Goal: Information Seeking & Learning: Learn about a topic

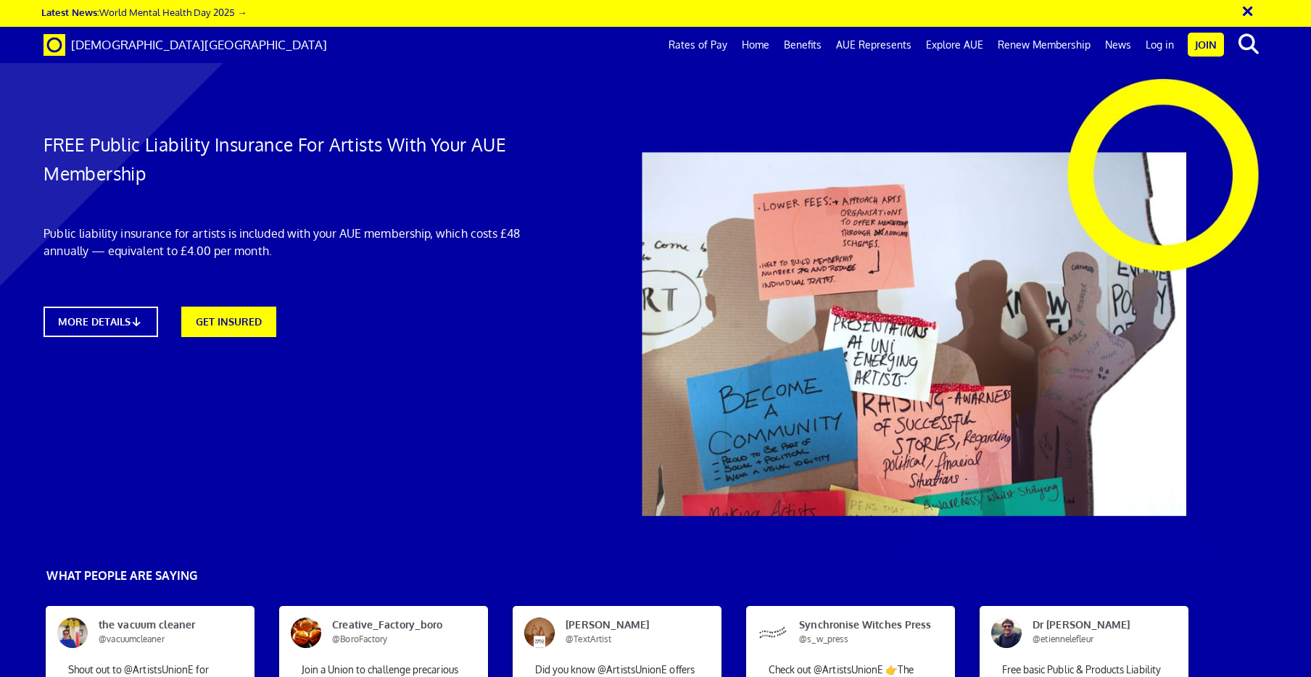
scroll to position [806, 0]
click at [109, 31] on link "[DEMOGRAPHIC_DATA][GEOGRAPHIC_DATA]" at bounding box center [185, 45] width 305 height 36
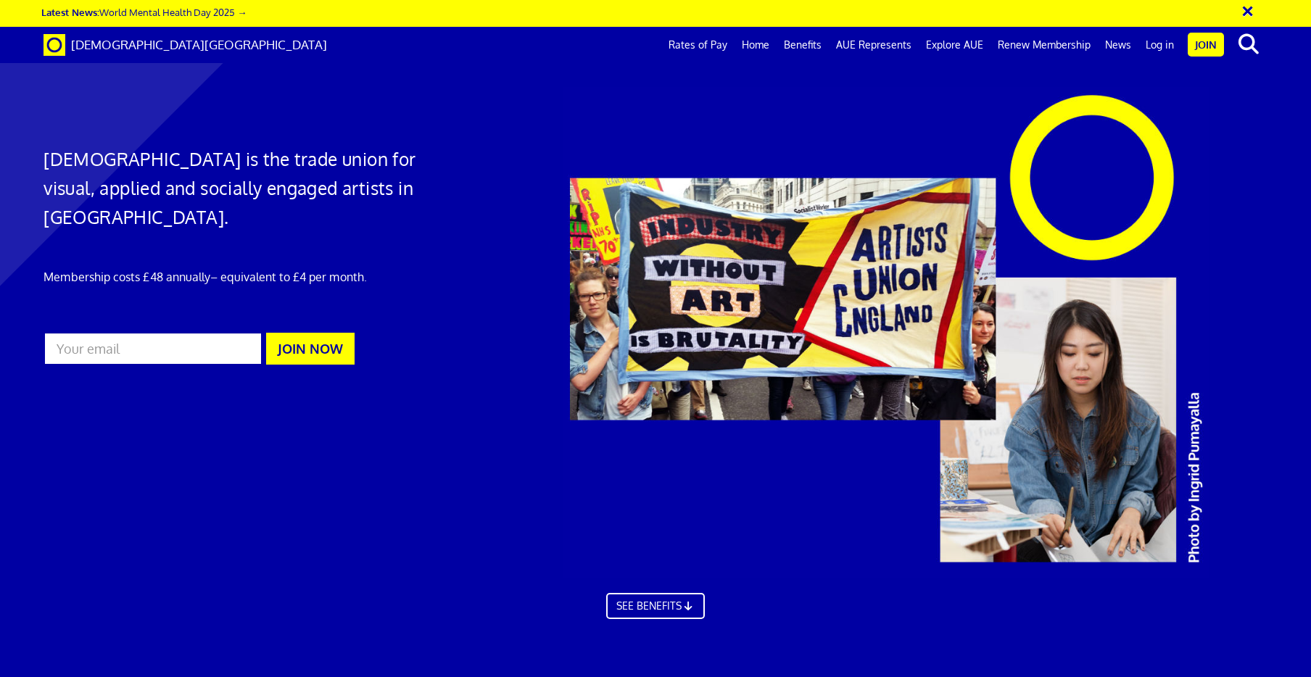
scroll to position [2394, 0]
